Goal: Information Seeking & Learning: Learn about a topic

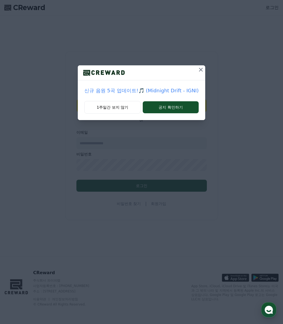
click at [97, 240] on div "신규 음원 5곡 업데이트!🎵 (Midnight Drift - IGNI) 1주일간 보지 않기 공지 확인하기" at bounding box center [141, 162] width 283 height 324
click at [125, 108] on button "1주일간 보지 않기" at bounding box center [112, 107] width 56 height 13
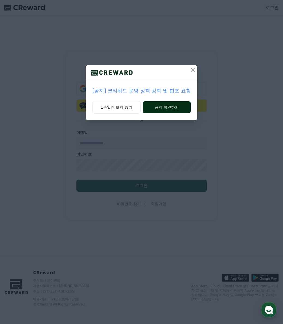
click at [158, 105] on button "공지 확인하기" at bounding box center [167, 107] width 48 height 12
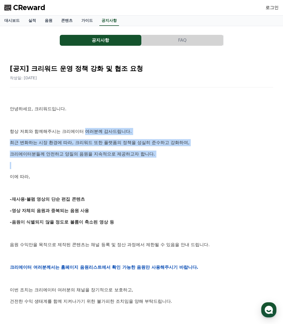
drag, startPoint x: 87, startPoint y: 126, endPoint x: 162, endPoint y: 195, distance: 102.7
click at [144, 175] on div "안녕하세요, 크리워드입니다. 항상 저희와 함께해주시는 크리에이터 여러분께 감사드립니다. 최근 변화하는 시장 환경에 따라, 크리워드 또한 플랫폼…" at bounding box center [141, 267] width 263 height 347
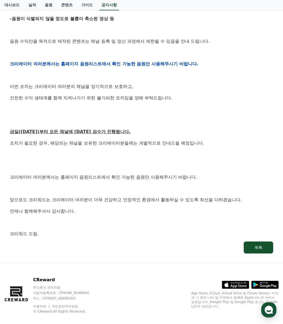
scroll to position [211, 0]
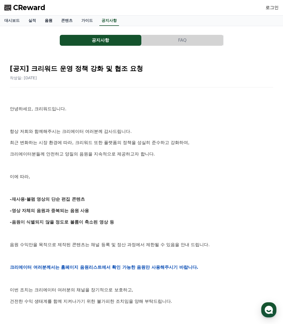
click at [45, 21] on link "음원" at bounding box center [48, 21] width 16 height 10
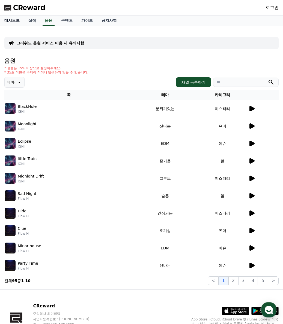
click at [10, 23] on link "대시보드" at bounding box center [12, 21] width 24 height 10
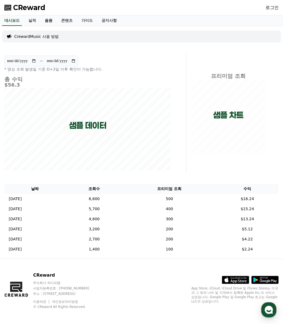
click at [43, 19] on link "음원" at bounding box center [48, 21] width 16 height 10
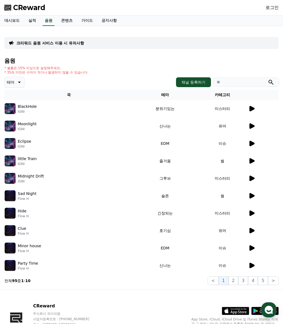
click at [271, 8] on link "로그인" at bounding box center [271, 7] width 13 height 7
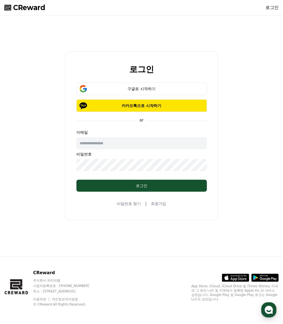
click at [120, 145] on input "text" at bounding box center [141, 143] width 130 height 12
type input "**********"
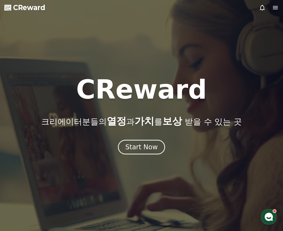
click at [271, 6] on div at bounding box center [269, 7] width 20 height 7
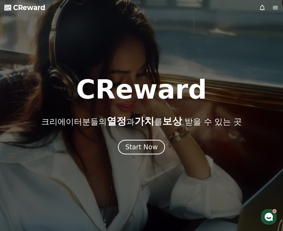
click at [274, 7] on icon at bounding box center [275, 7] width 7 height 7
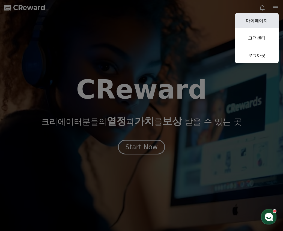
click at [248, 18] on link "마이페이지" at bounding box center [257, 20] width 44 height 15
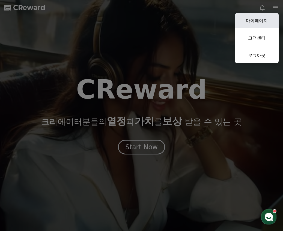
select select "**********"
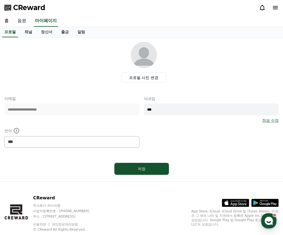
click at [24, 19] on link "음원" at bounding box center [21, 20] width 17 height 11
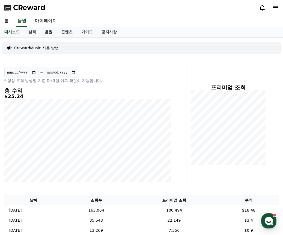
click at [47, 33] on link "음원" at bounding box center [48, 32] width 16 height 10
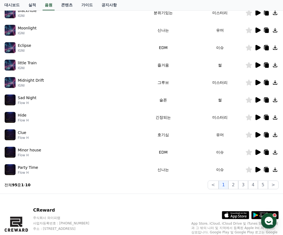
scroll to position [52, 0]
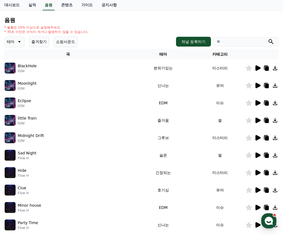
click at [42, 45] on button "즐겨찾기" at bounding box center [39, 41] width 20 height 11
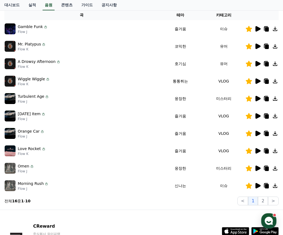
scroll to position [134, 0]
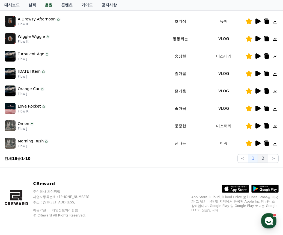
click at [263, 158] on button "2" at bounding box center [263, 158] width 10 height 9
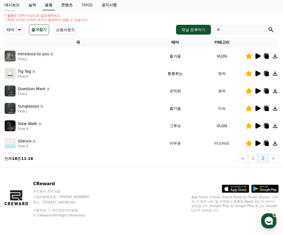
click at [257, 124] on icon at bounding box center [257, 126] width 7 height 7
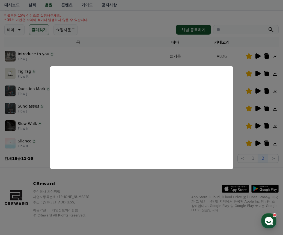
click at [148, 191] on button "close modal" at bounding box center [141, 117] width 283 height 235
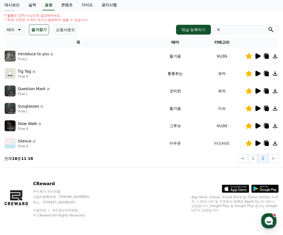
click at [259, 145] on icon at bounding box center [257, 143] width 7 height 7
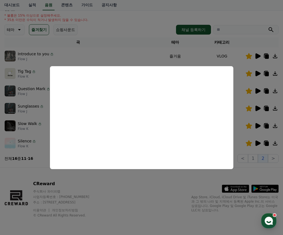
click at [188, 52] on button "close modal" at bounding box center [141, 117] width 283 height 235
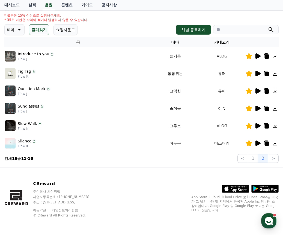
click at [40, 29] on button "즐겨찾기" at bounding box center [39, 29] width 20 height 11
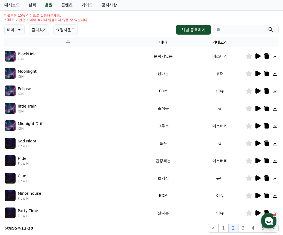
click at [14, 30] on p "테마" at bounding box center [11, 30] width 8 height 8
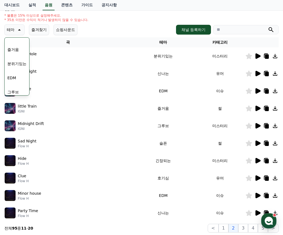
scroll to position [164, 0]
click at [15, 67] on button "그루브" at bounding box center [13, 65] width 16 height 12
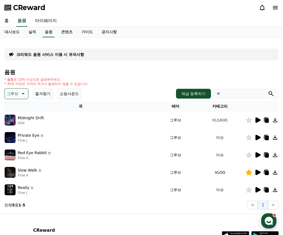
click at [259, 136] on icon at bounding box center [257, 137] width 7 height 7
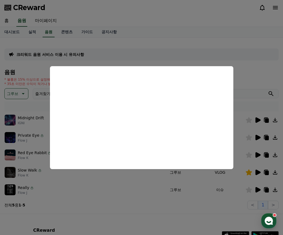
click at [226, 191] on button "close modal" at bounding box center [141, 117] width 283 height 235
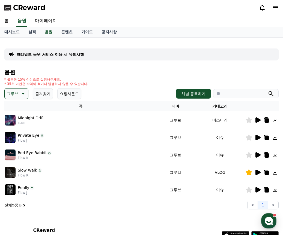
click at [255, 191] on icon at bounding box center [257, 189] width 5 height 5
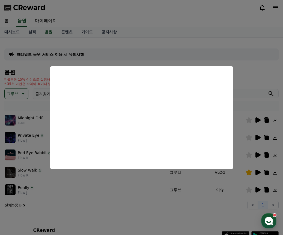
click at [258, 158] on button "close modal" at bounding box center [141, 117] width 283 height 235
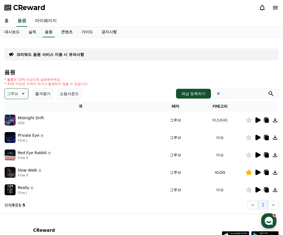
click at [258, 155] on icon at bounding box center [257, 154] width 5 height 5
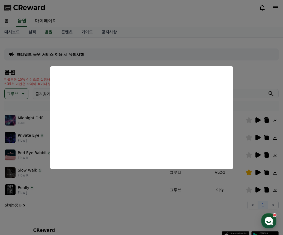
click at [254, 107] on button "close modal" at bounding box center [141, 117] width 283 height 235
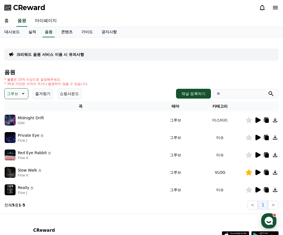
click at [257, 123] on icon at bounding box center [257, 120] width 5 height 5
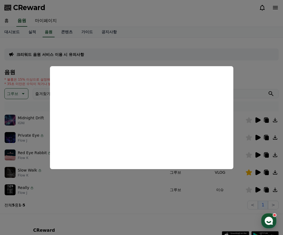
click at [114, 32] on button "close modal" at bounding box center [141, 117] width 283 height 235
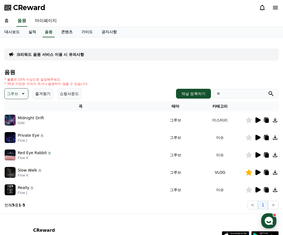
click at [19, 92] on button "그루브" at bounding box center [16, 93] width 24 height 11
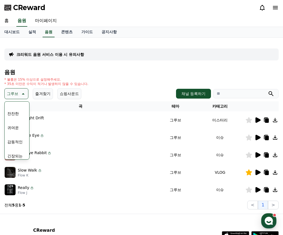
scroll to position [197, 0]
click at [17, 125] on button "잔잔한" at bounding box center [13, 124] width 16 height 12
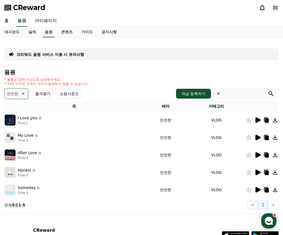
click at [253, 121] on div at bounding box center [261, 120] width 33 height 7
click at [256, 121] on icon at bounding box center [257, 120] width 5 height 5
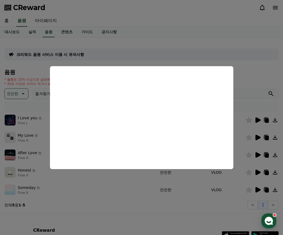
drag, startPoint x: 69, startPoint y: 189, endPoint x: 105, endPoint y: 171, distance: 40.2
click at [69, 189] on button "close modal" at bounding box center [141, 117] width 283 height 235
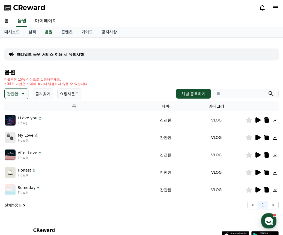
click at [257, 138] on icon at bounding box center [257, 137] width 5 height 5
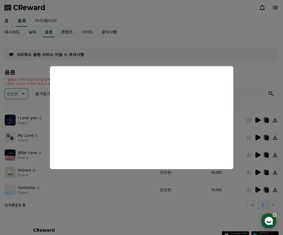
click at [256, 155] on button "close modal" at bounding box center [141, 117] width 283 height 235
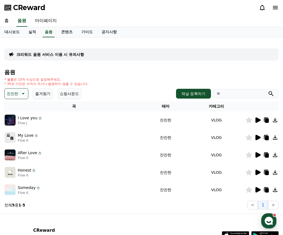
click at [257, 155] on icon at bounding box center [257, 154] width 5 height 5
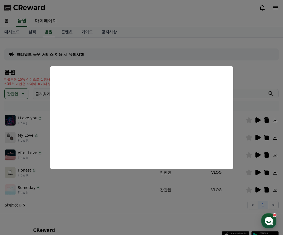
click at [257, 173] on button "close modal" at bounding box center [141, 117] width 283 height 235
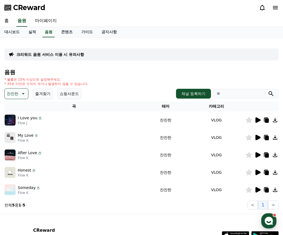
click at [256, 173] on icon at bounding box center [257, 172] width 5 height 5
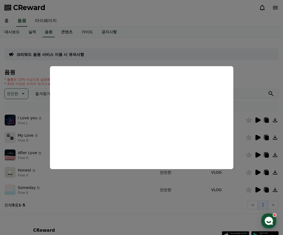
click at [129, 196] on button "close modal" at bounding box center [141, 117] width 283 height 235
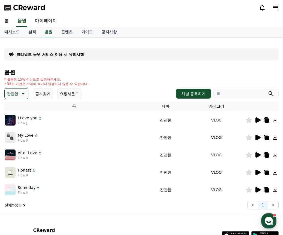
click at [269, 172] on icon at bounding box center [266, 172] width 7 height 7
